Goal: Transaction & Acquisition: Purchase product/service

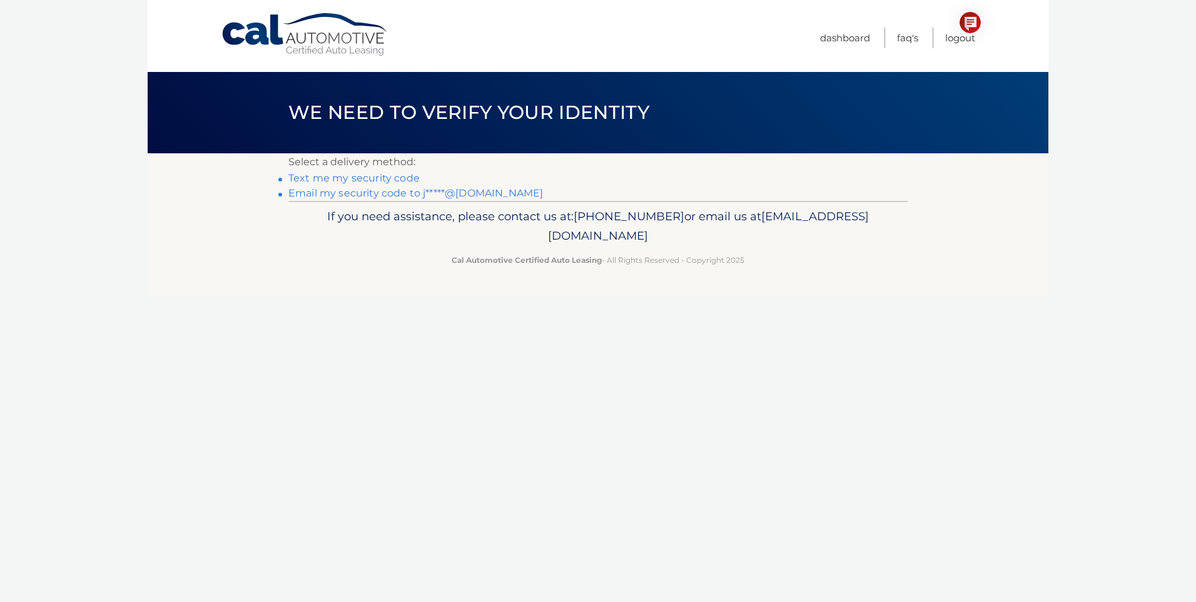
click at [380, 192] on link "Email my security code to j*****@yahoo.com" at bounding box center [415, 193] width 255 height 12
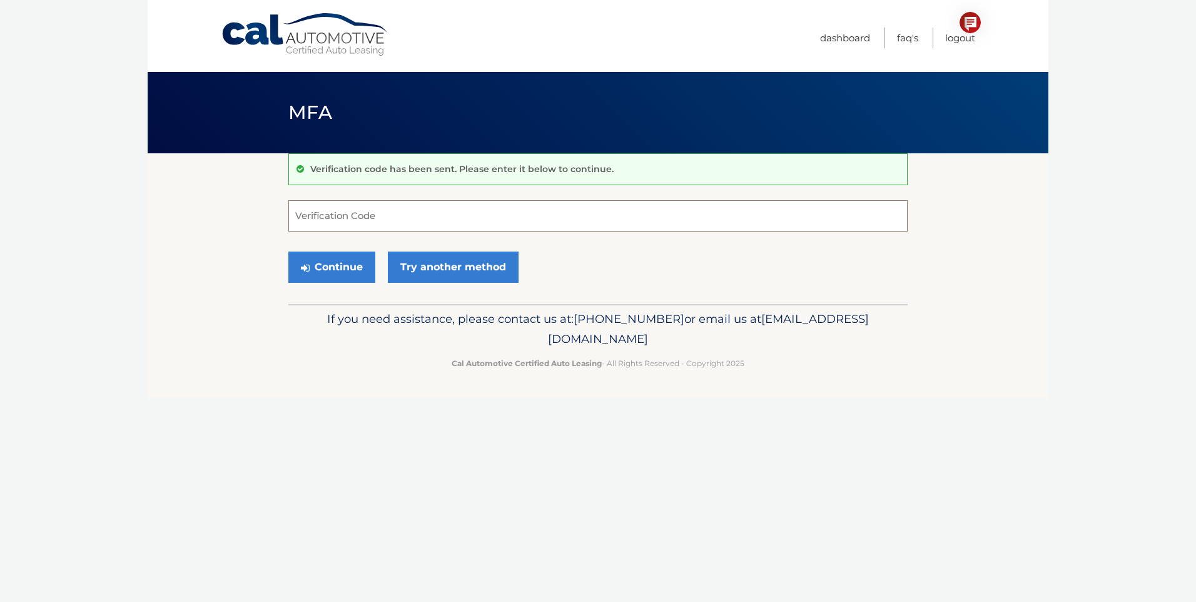
click at [380, 214] on input "Verification Code" at bounding box center [597, 215] width 619 height 31
type input "489813"
click at [338, 274] on button "Continue" at bounding box center [331, 266] width 87 height 31
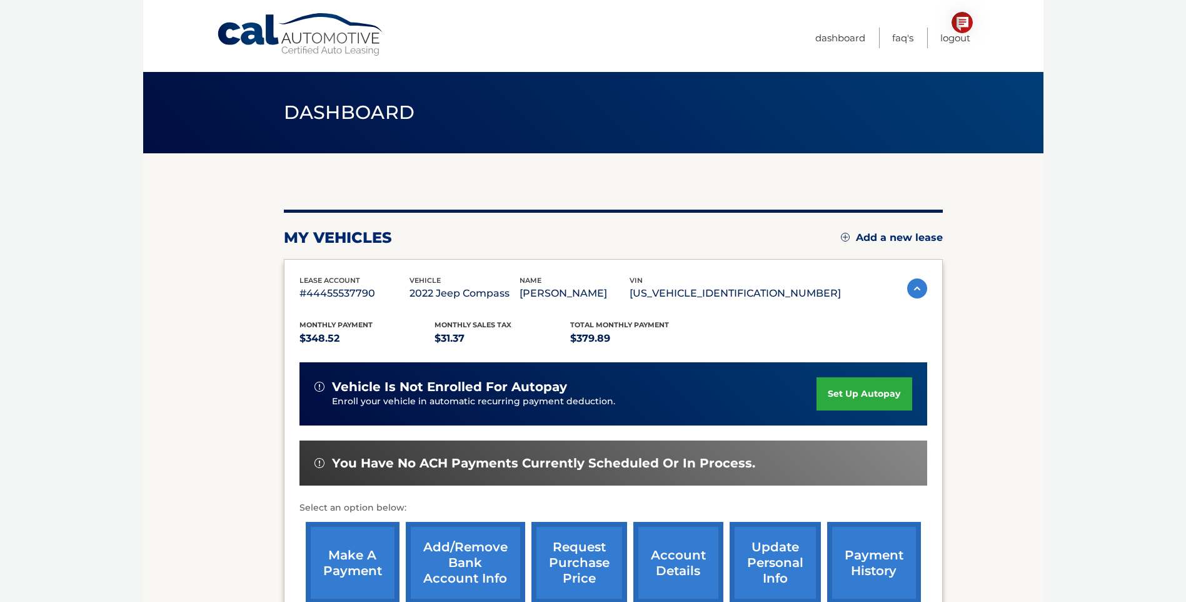
click at [360, 558] on link "make a payment" at bounding box center [353, 563] width 94 height 82
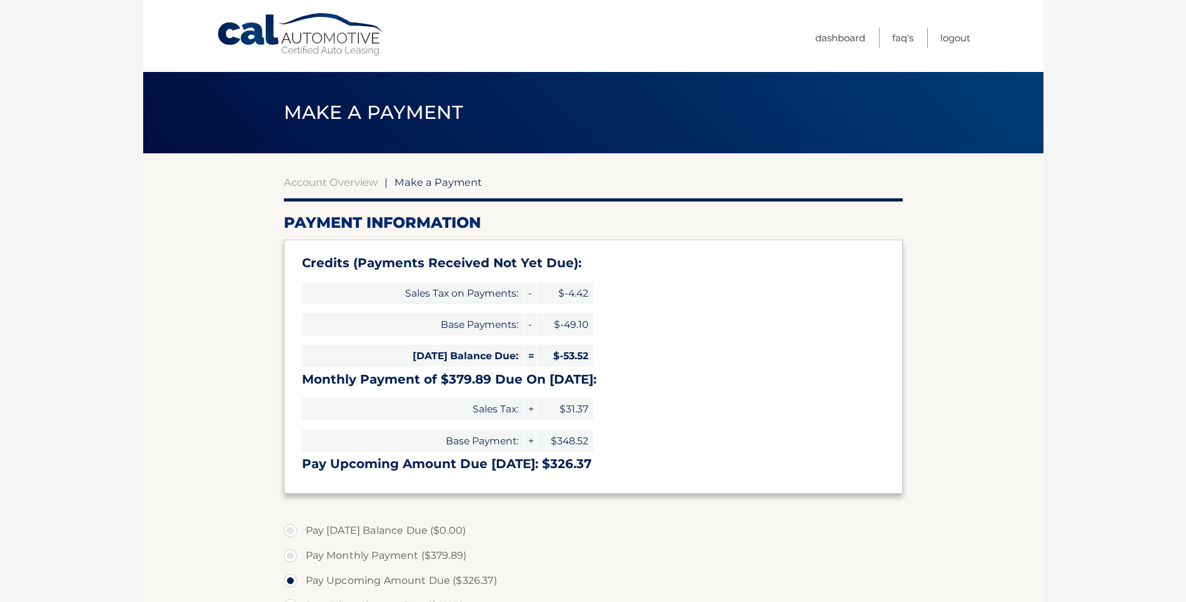
select select "ZjhmOGZiZWMtNmU1ZC00ZThjLWI3NDktZjE5N2NjNDY0OGZi"
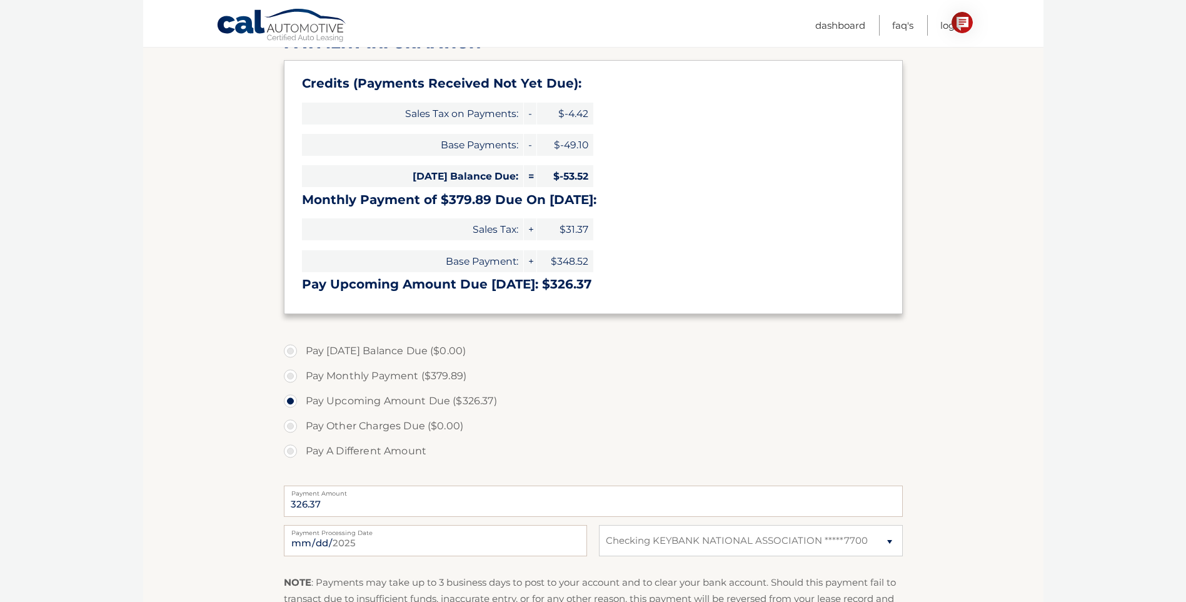
scroll to position [215, 0]
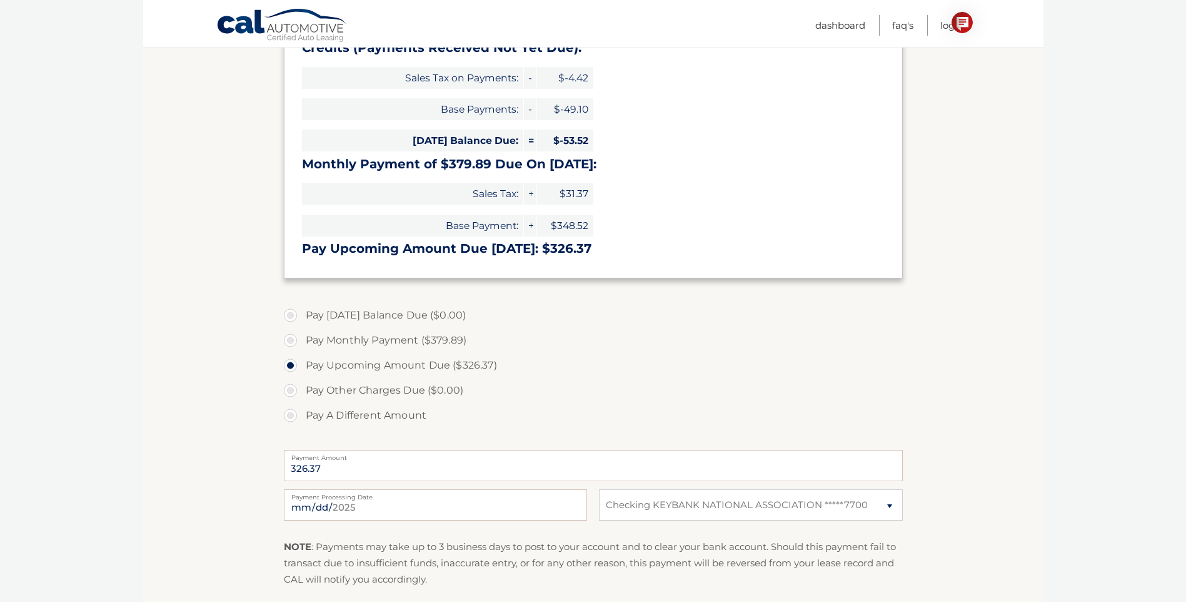
click at [284, 415] on label "Pay A Different Amount" at bounding box center [593, 415] width 619 height 25
click at [289, 415] on input "Pay A Different Amount" at bounding box center [295, 413] width 13 height 20
radio input "true"
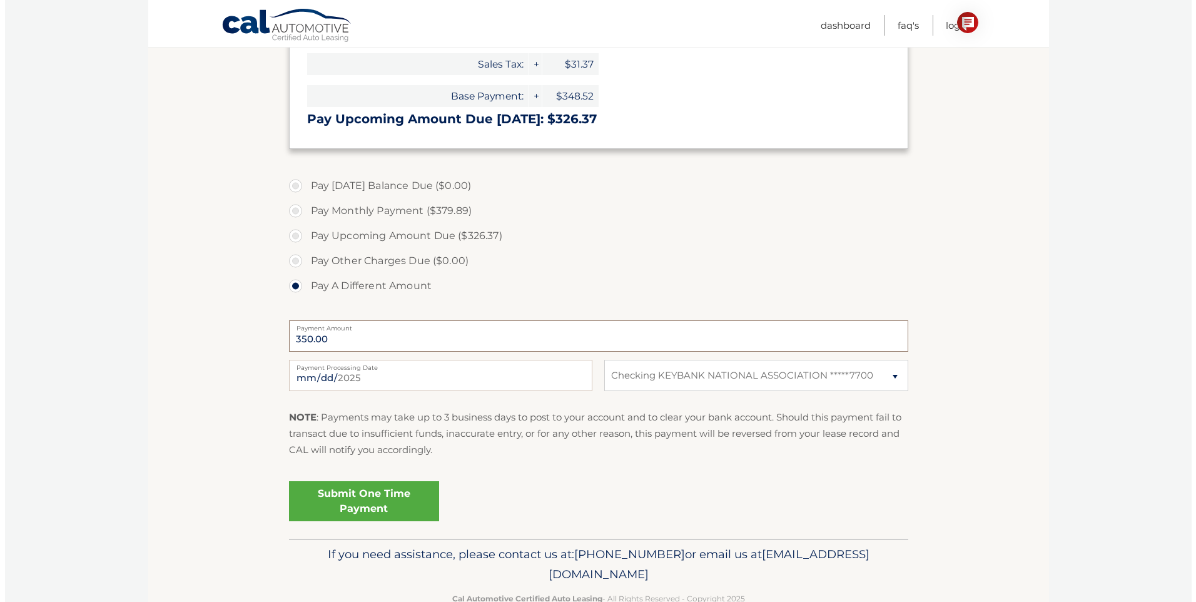
scroll to position [346, 0]
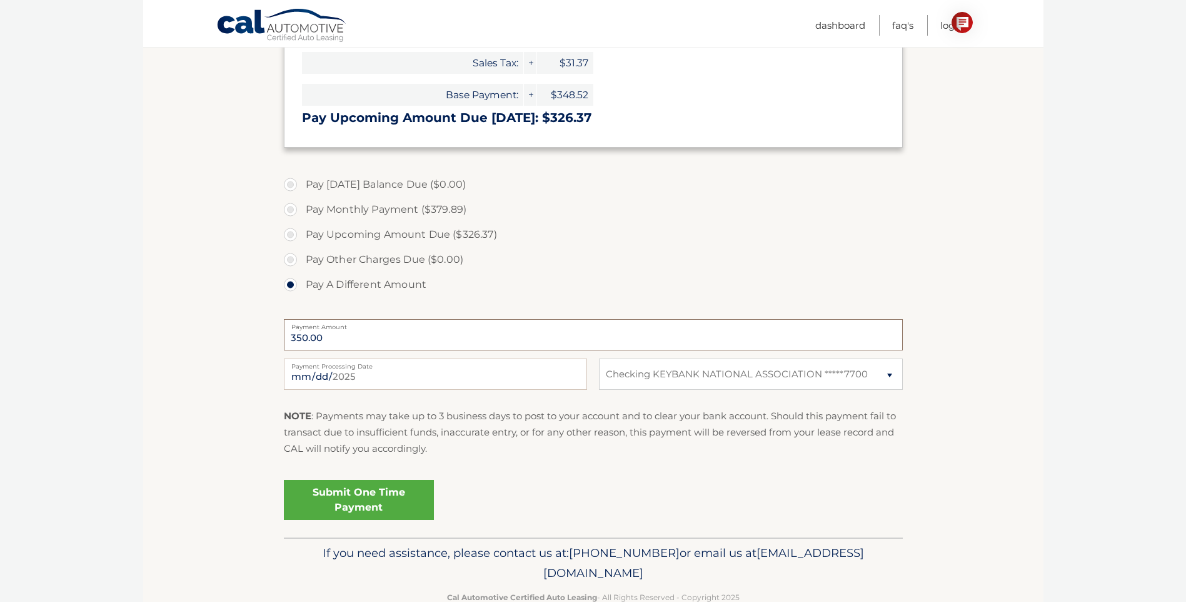
type input "350.00"
click at [326, 503] on link "Submit One Time Payment" at bounding box center [359, 500] width 150 height 40
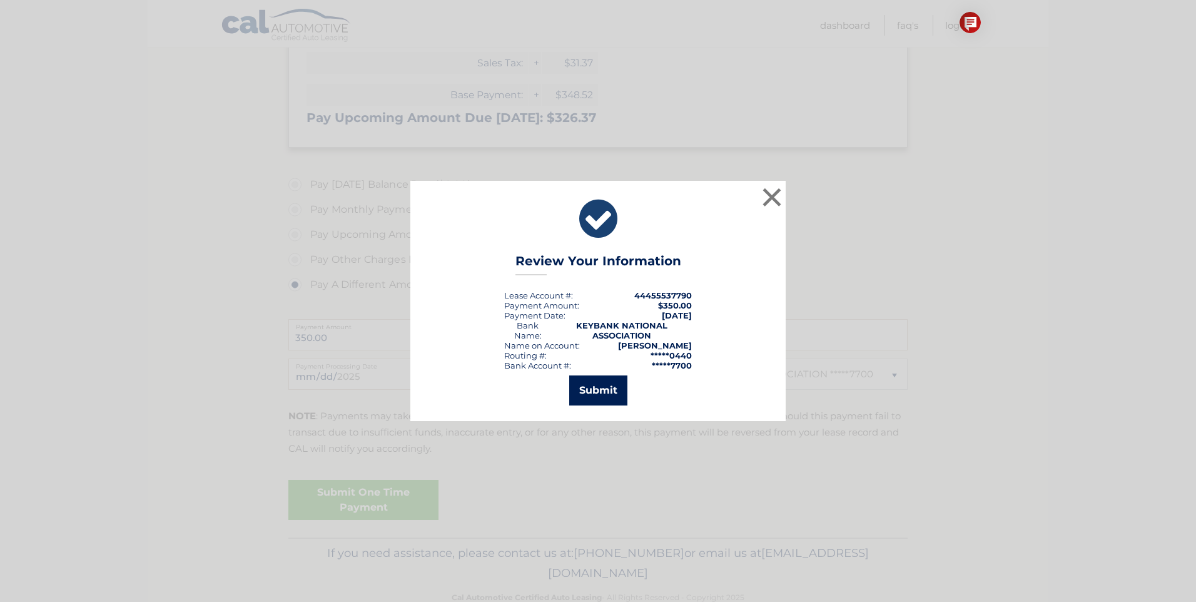
click at [599, 391] on button "Submit" at bounding box center [598, 390] width 58 height 30
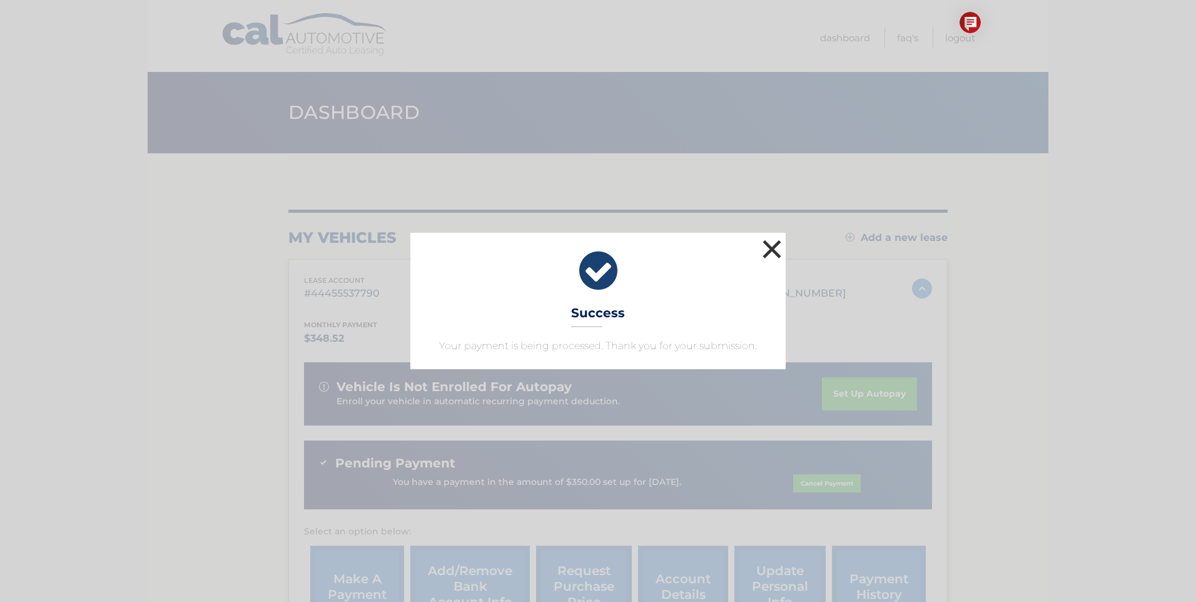
click at [774, 248] on button "×" at bounding box center [771, 248] width 25 height 25
